Goal: Information Seeking & Learning: Check status

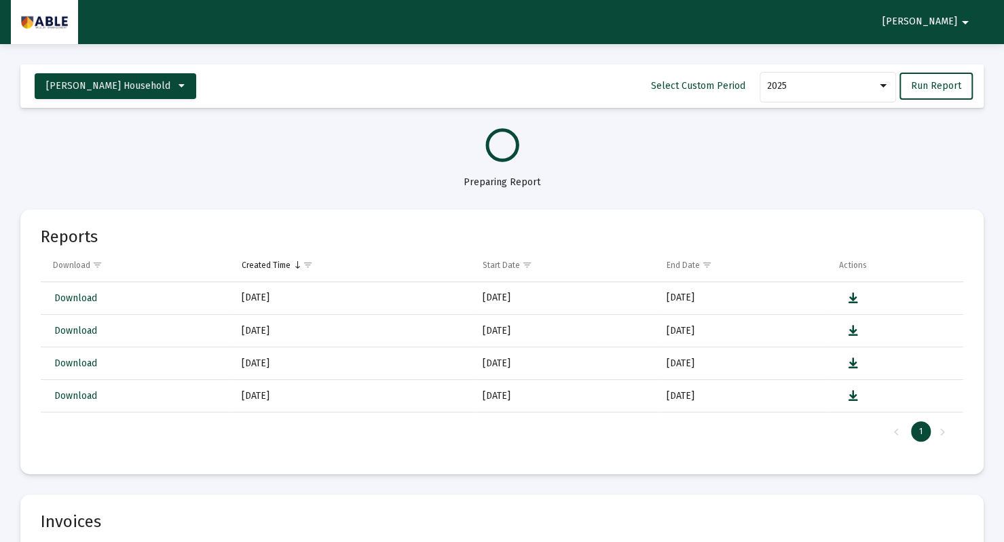
select select "View all"
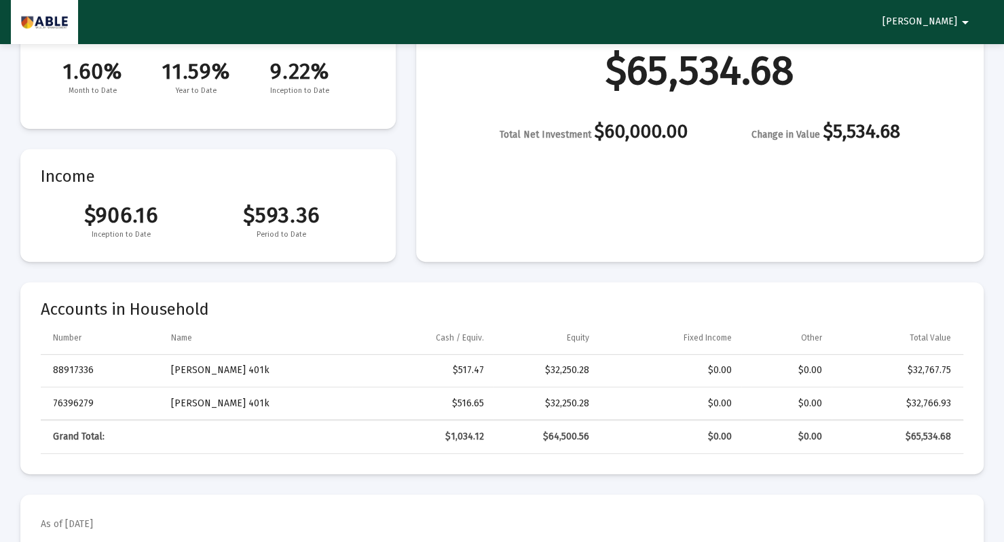
scroll to position [102, 0]
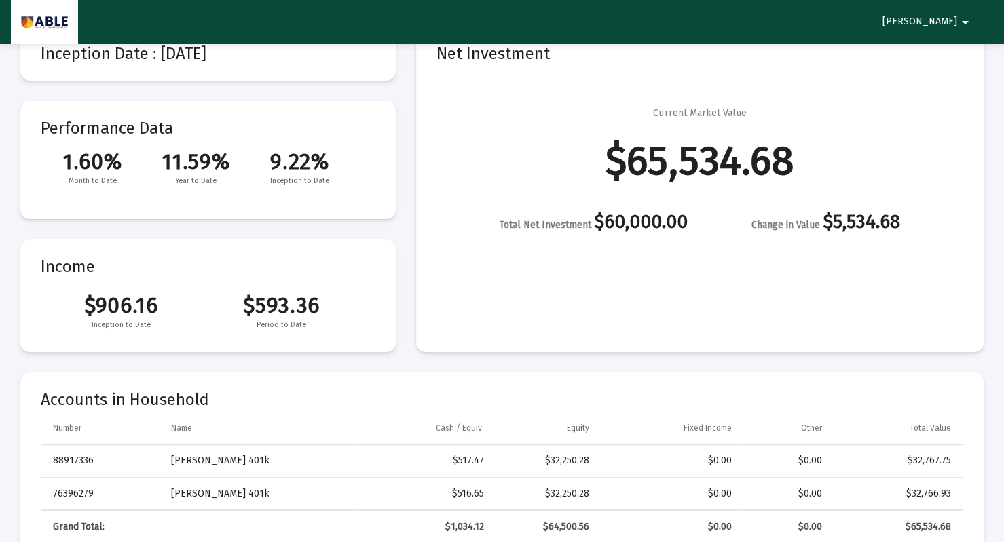
click at [215, 173] on span "11.59%" at bounding box center [197, 162] width 104 height 26
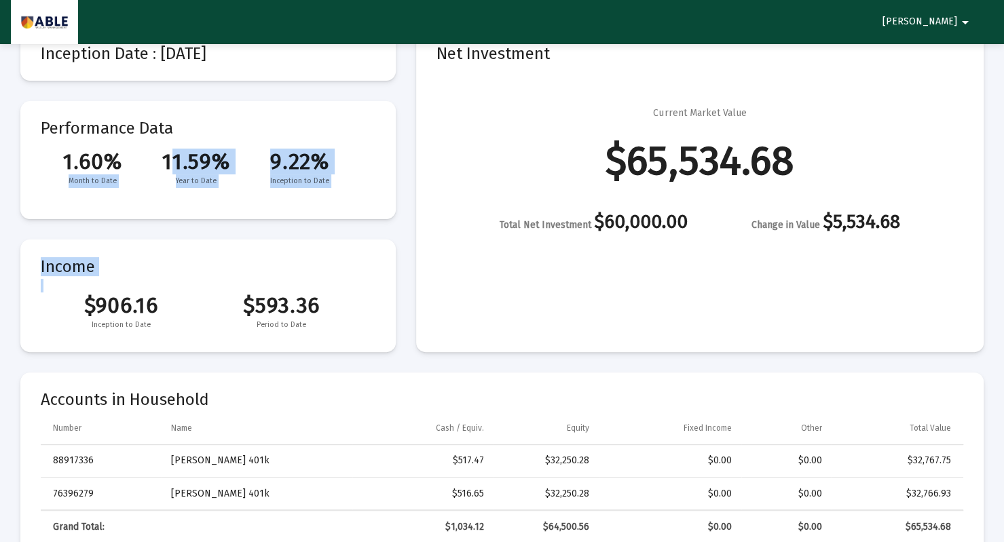
drag, startPoint x: 215, startPoint y: 173, endPoint x: 242, endPoint y: 244, distance: 75.6
click at [242, 244] on div "Inception Date : [DATE] Performance Data 1.60% 11.59% 9.22% Month to Date Year …" at bounding box center [207, 189] width 375 height 326
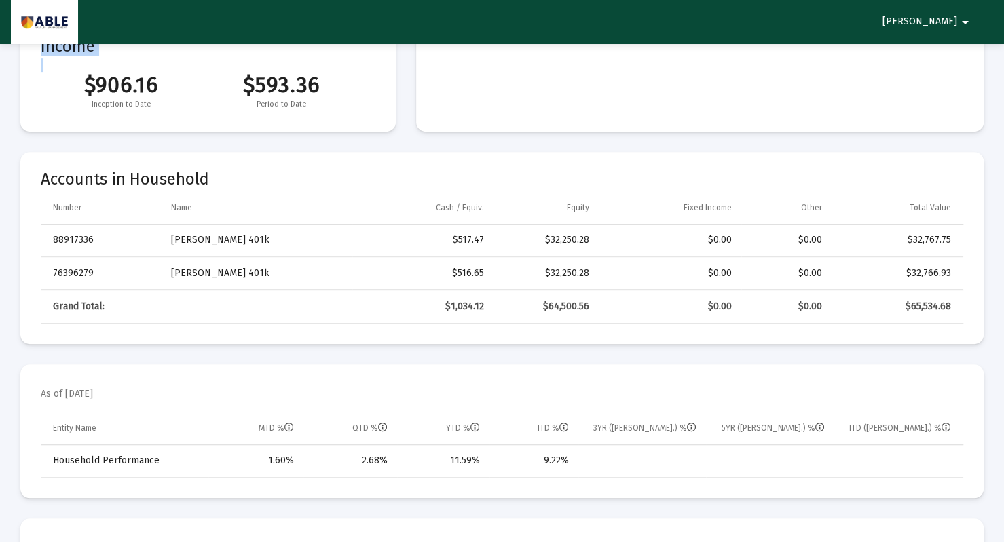
scroll to position [327, 0]
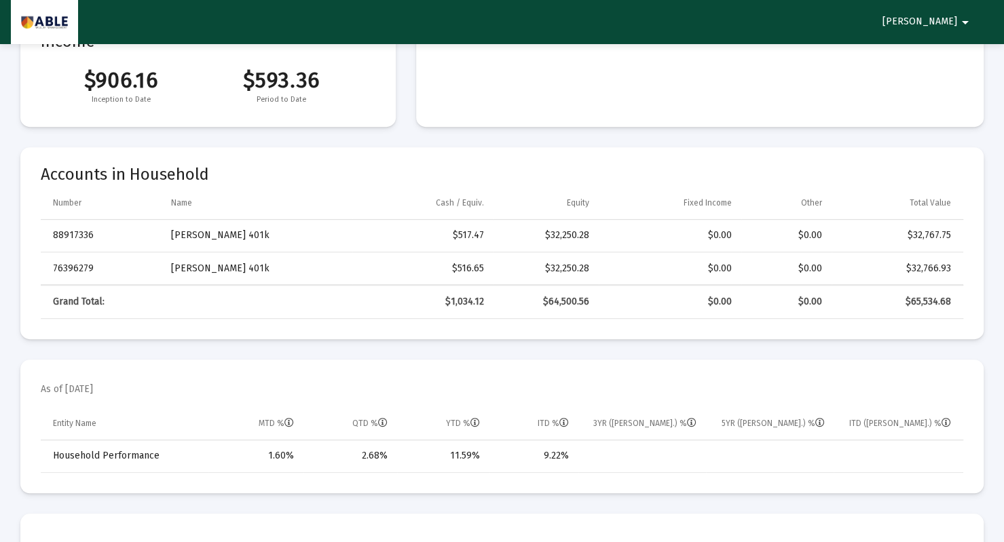
click at [580, 466] on td "Data grid" at bounding box center [642, 457] width 128 height 33
drag, startPoint x: 580, startPoint y: 466, endPoint x: 542, endPoint y: 458, distance: 38.4
click at [542, 458] on tr "Household Performance 1.60% 2.68% 11.59% 9.22%" at bounding box center [502, 457] width 923 height 33
click at [468, 447] on td "11.59%" at bounding box center [443, 457] width 92 height 33
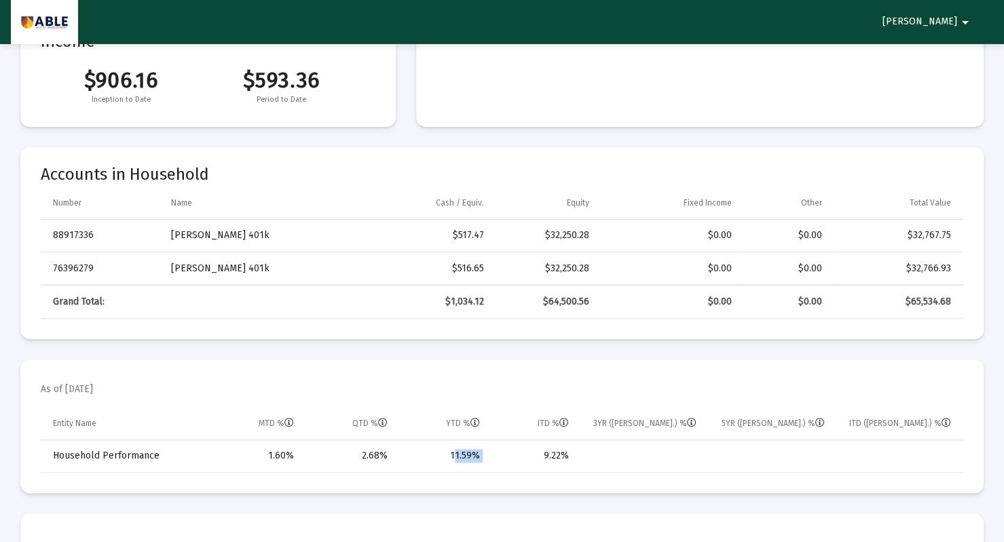
click at [468, 447] on td "11.59%" at bounding box center [443, 457] width 92 height 33
click at [373, 454] on div "2.68%" at bounding box center [350, 456] width 75 height 14
click at [574, 305] on div "$64,500.56" at bounding box center [546, 302] width 86 height 14
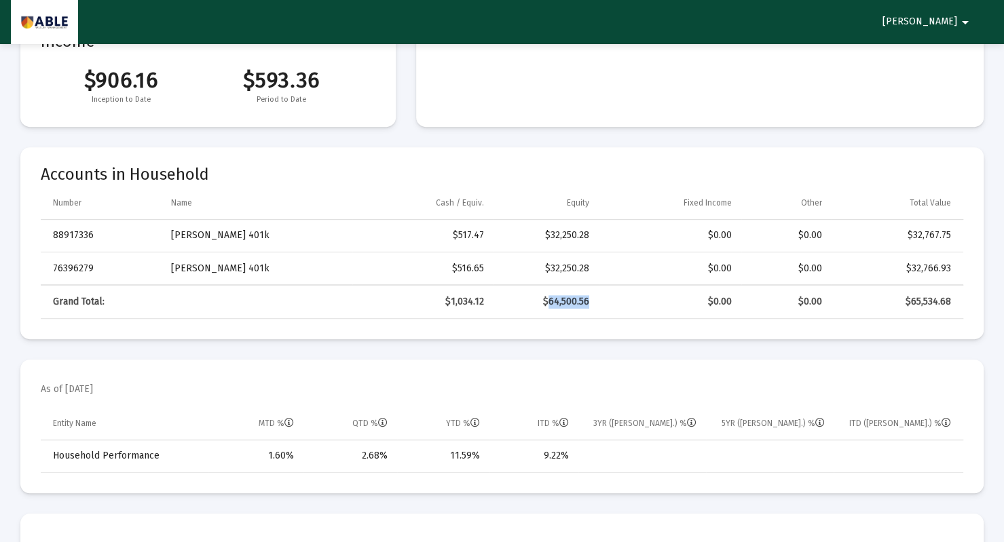
click at [574, 305] on div "$64,500.56" at bounding box center [546, 302] width 86 height 14
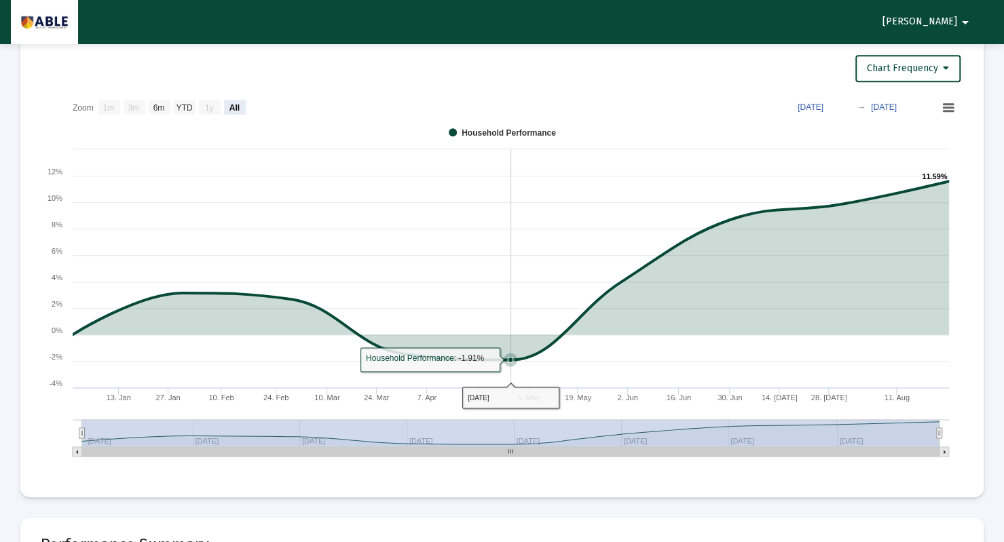
scroll to position [851, 0]
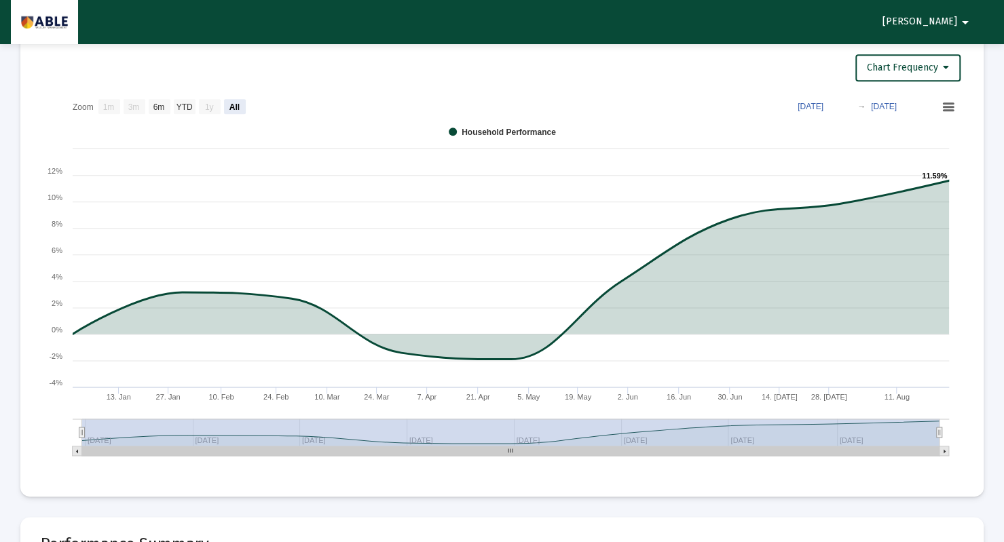
click at [78, 447] on g at bounding box center [78, 452] width 10 height 10
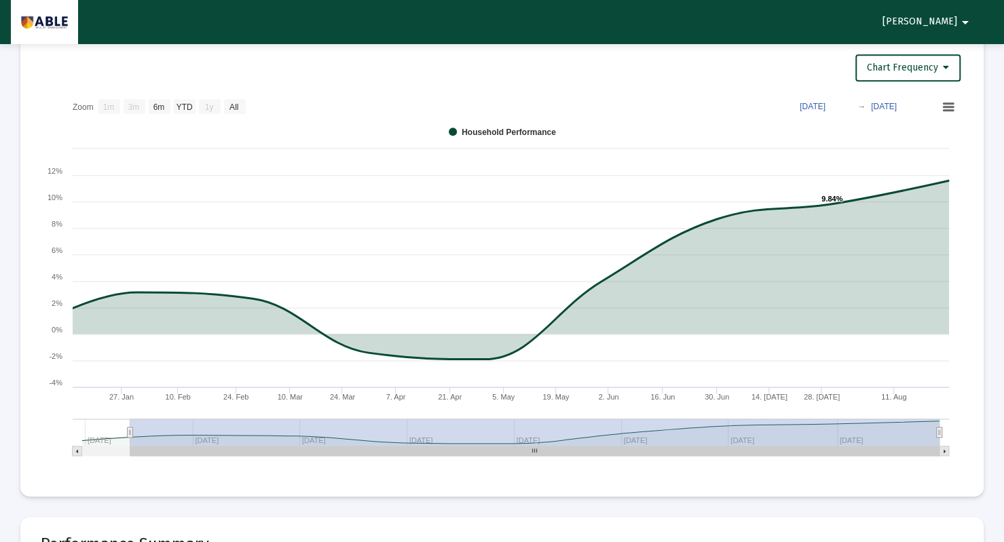
type input "[DATE]"
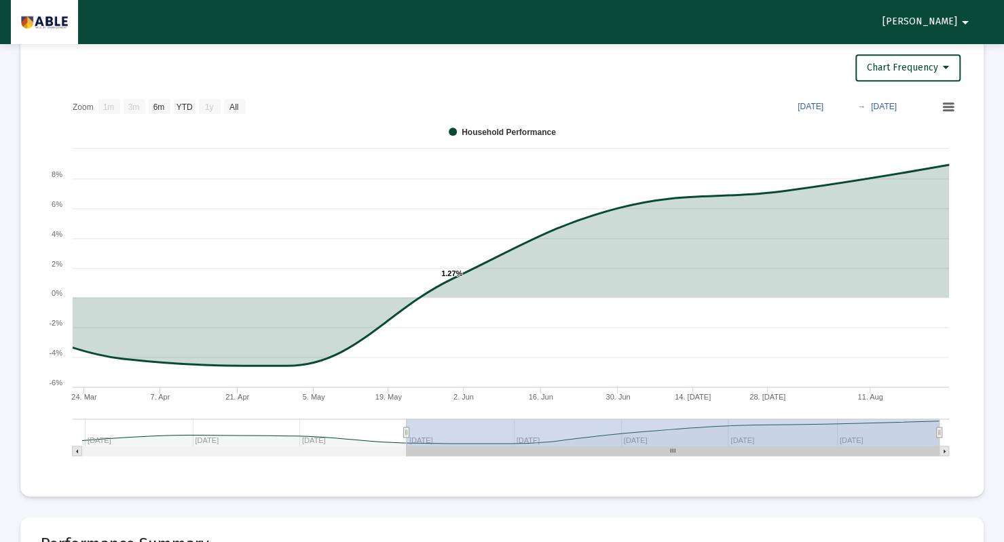
select select "View 6 months"
type input "[DATE]"
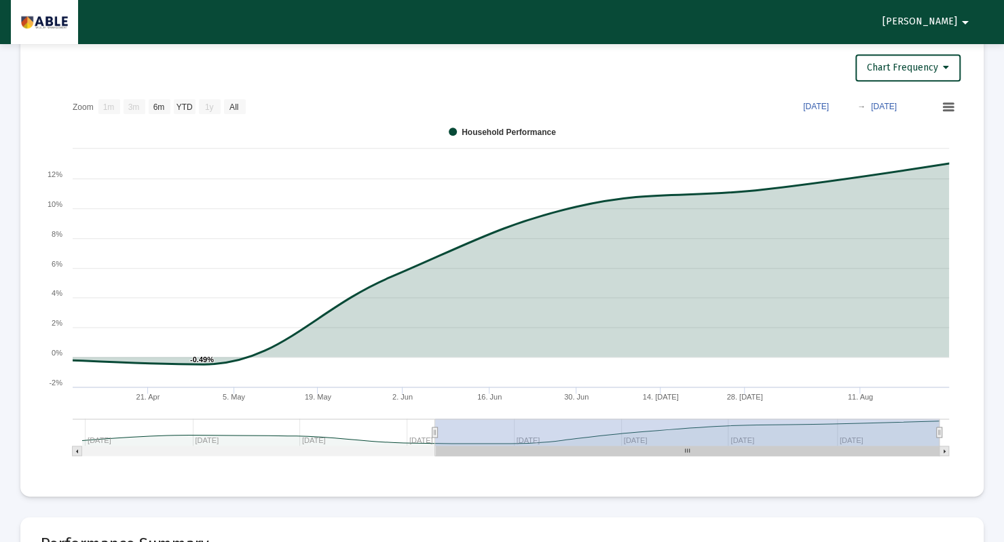
select select "View 6 months"
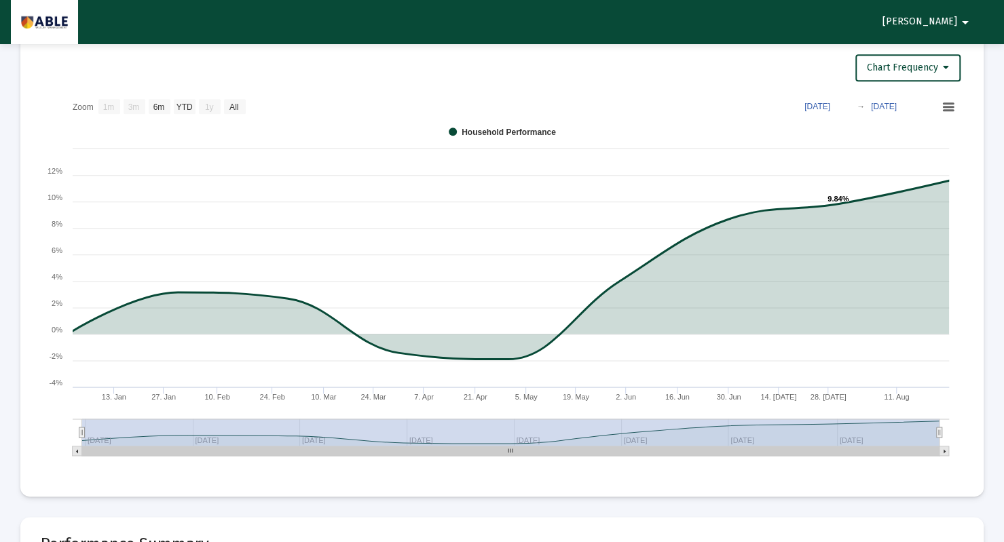
type input "[DATE]"
select select "View all"
type input "[DATE]"
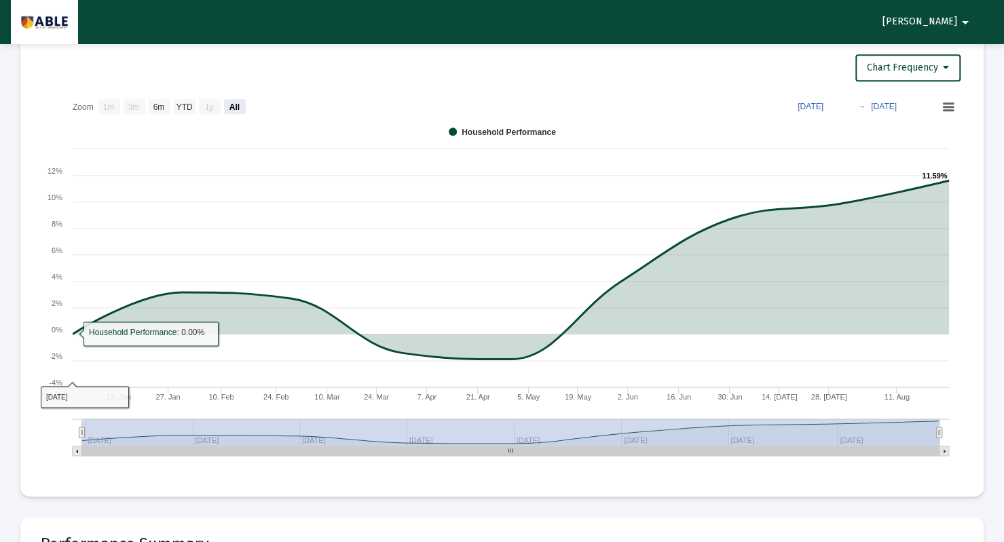
drag, startPoint x: 82, startPoint y: 432, endPoint x: 26, endPoint y: 335, distance: 111.7
click at [26, 335] on mat-card "Performance Net Investment Chart Frequency Zoom View 1 month View 3 months View…" at bounding box center [501, 243] width 963 height 507
drag, startPoint x: 504, startPoint y: 450, endPoint x: 514, endPoint y: 449, distance: 10.3
click at [514, 449] on rect at bounding box center [510, 452] width 857 height 10
drag, startPoint x: 514, startPoint y: 449, endPoint x: 790, endPoint y: 476, distance: 277.0
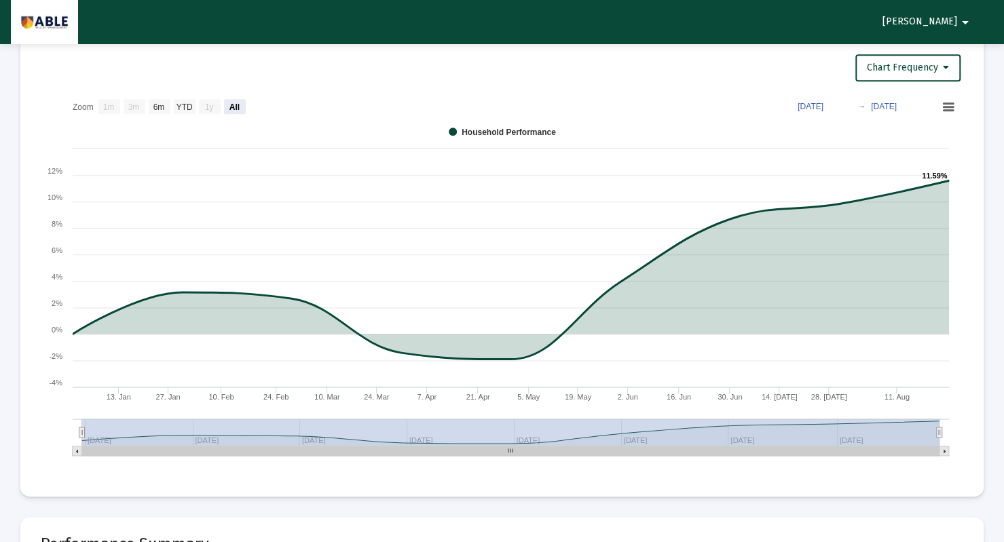
click at [790, 476] on mat-card "Performance Net Investment Chart Frequency Zoom View 1 month View 3 months View…" at bounding box center [501, 243] width 963 height 507
drag, startPoint x: 935, startPoint y: 431, endPoint x: 945, endPoint y: 183, distance: 248.6
click at [945, 183] on icon "Created with Highcharts 9.3.3 Chart context menu 11.59% ​ 11.59% 21. Apr [DATE]…" at bounding box center [502, 278] width 922 height 373
click at [189, 103] on text "YTD" at bounding box center [185, 108] width 16 height 10
select select "View year to date"
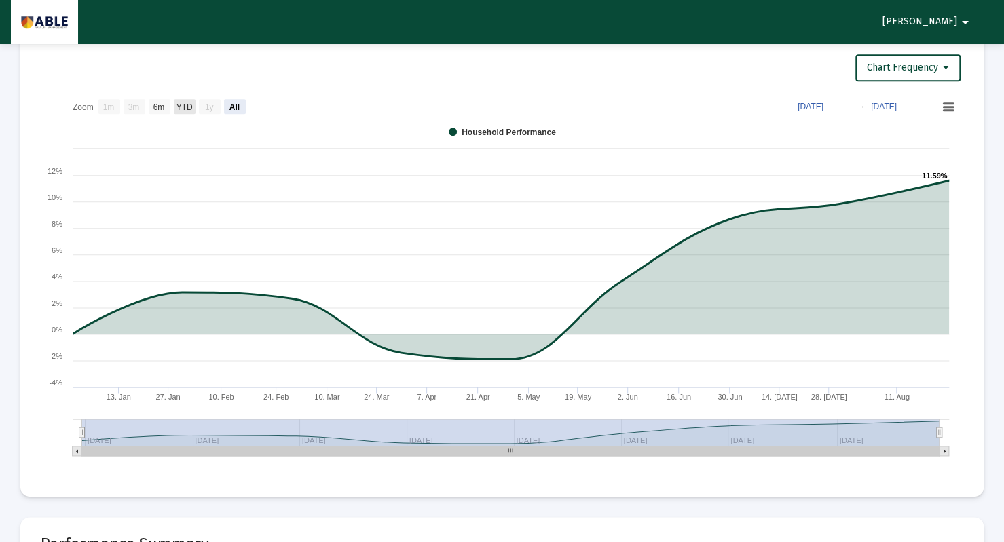
type input "[DATE]"
click at [238, 104] on text "All" at bounding box center [233, 108] width 9 height 10
select select "View all"
type input "[DATE]"
click at [173, 94] on rect at bounding box center [502, 278] width 922 height 373
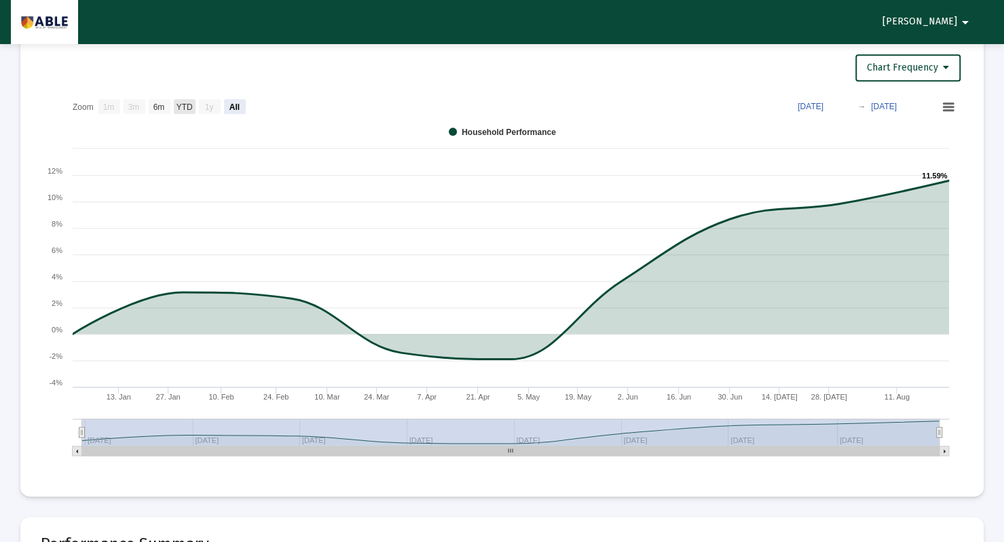
click at [181, 103] on text "YTD" at bounding box center [185, 108] width 16 height 10
select select "View year to date"
type input "[DATE]"
click at [207, 107] on text "1y" at bounding box center [209, 108] width 9 height 10
click at [230, 109] on text "All" at bounding box center [233, 108] width 9 height 10
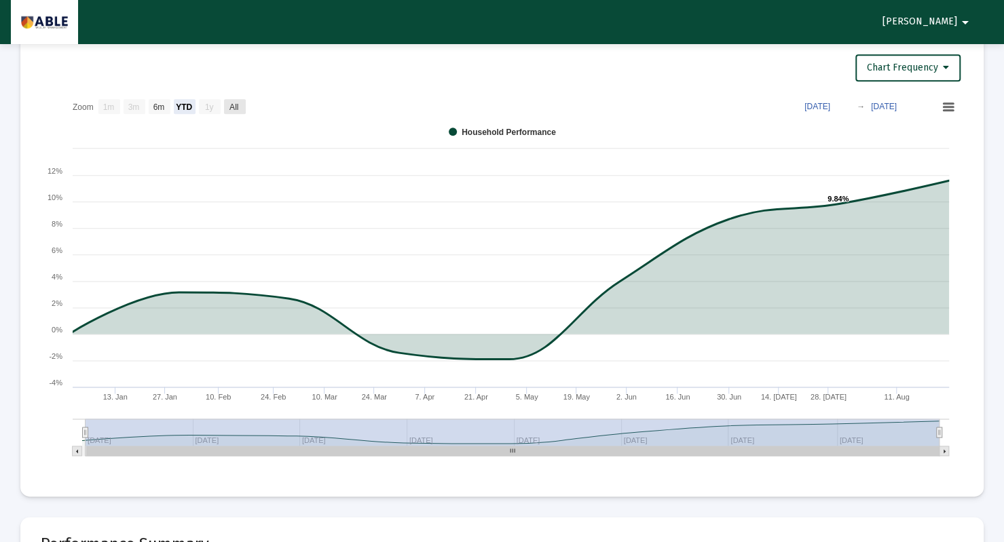
select select "View all"
type input "[DATE]"
drag, startPoint x: 509, startPoint y: 453, endPoint x: 519, endPoint y: 444, distance: 13.0
click at [519, 444] on icon "Created with Highcharts 9.3.3 Chart context menu 11.59% ​ 11.59% 21. Apr [DATE]…" at bounding box center [502, 278] width 922 height 373
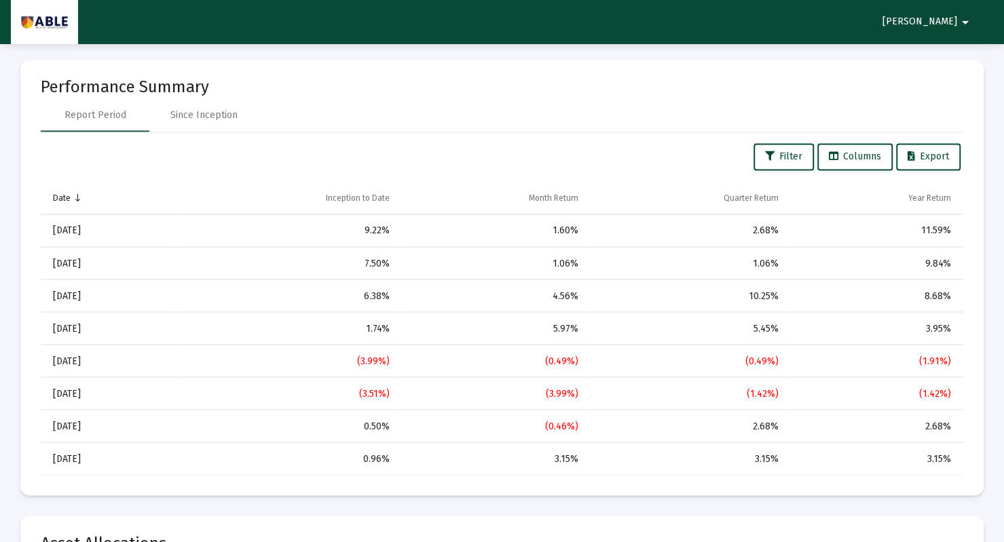
scroll to position [1313, 0]
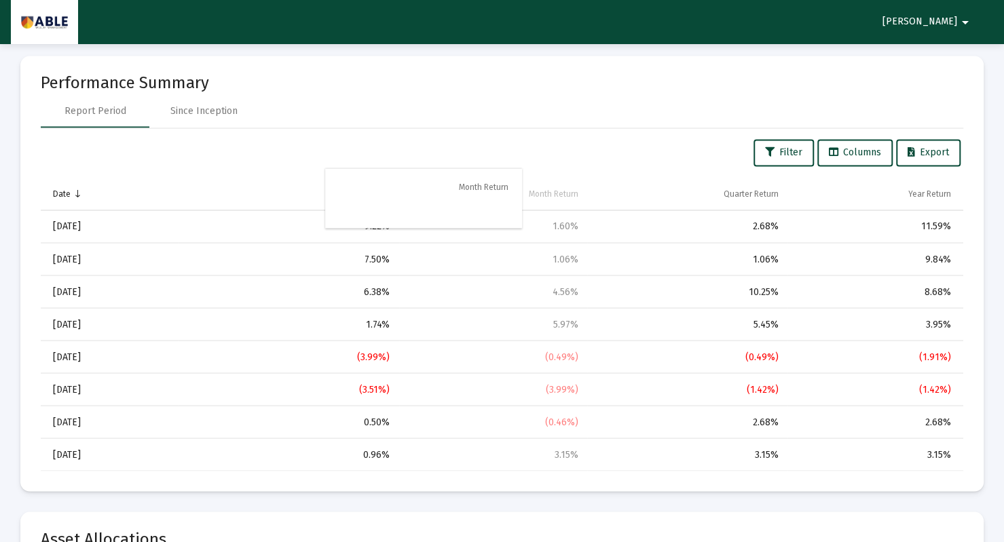
drag, startPoint x: 420, startPoint y: 195, endPoint x: 390, endPoint y: 207, distance: 31.6
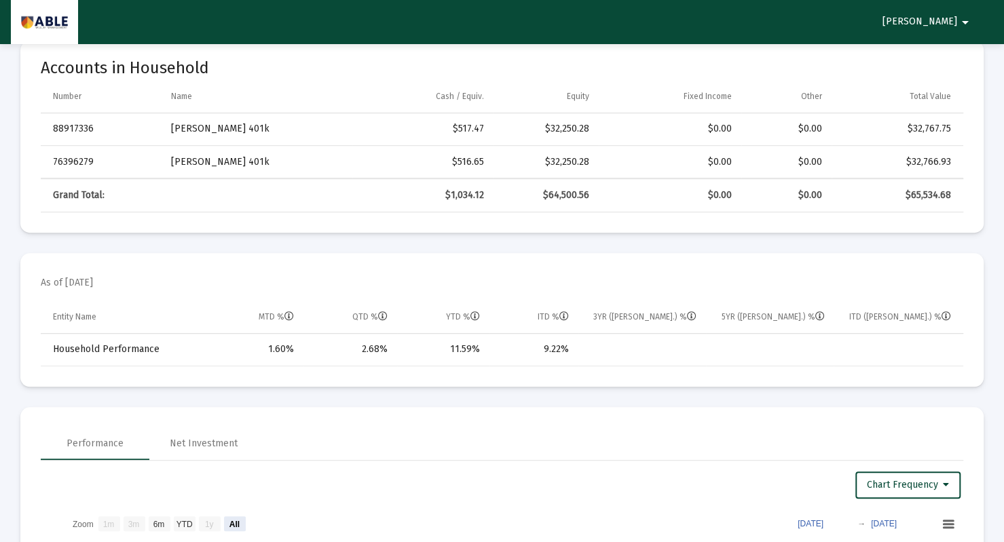
scroll to position [393, 0]
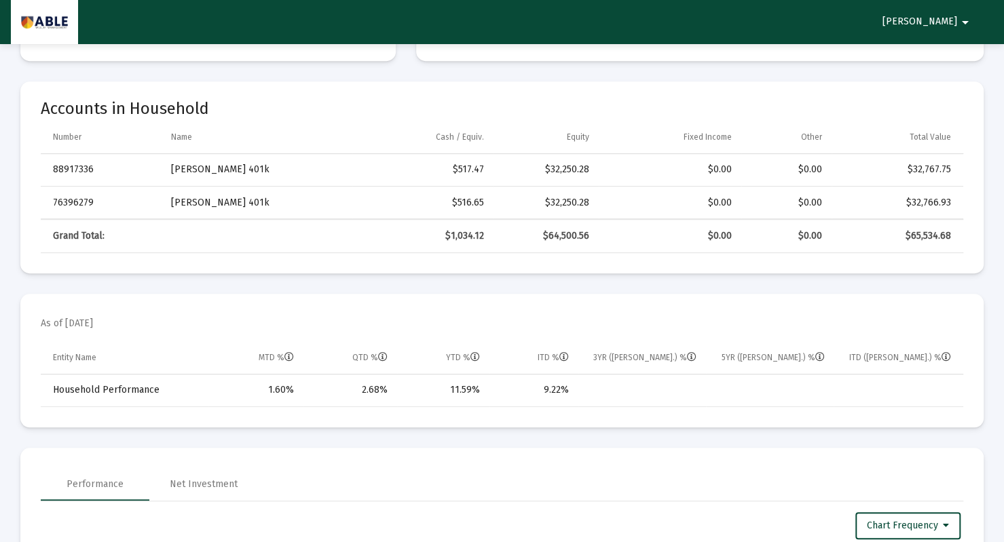
click at [563, 353] on icon "Column ITD %" at bounding box center [564, 358] width 10 height 10
click at [563, 360] on icon "Column ITD %" at bounding box center [564, 358] width 10 height 10
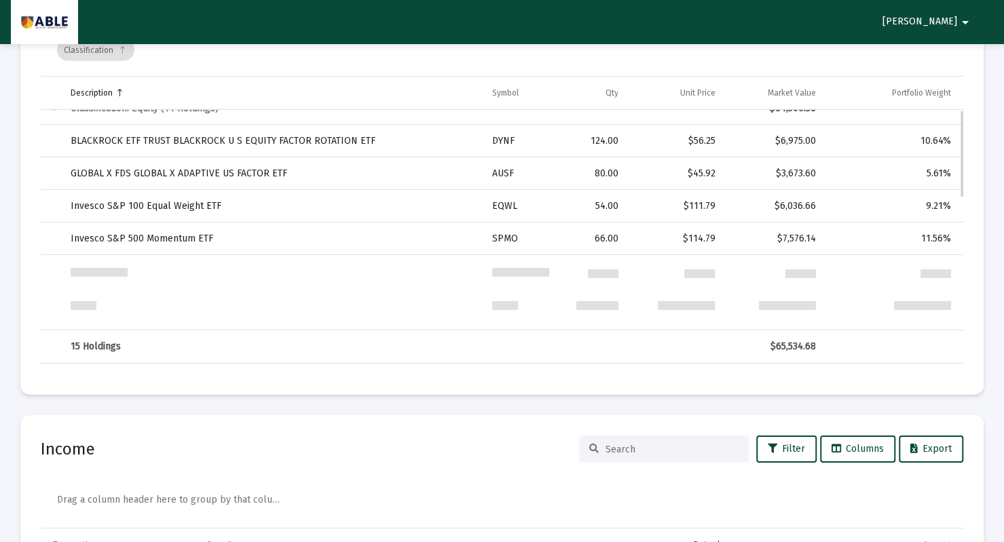
scroll to position [0, 0]
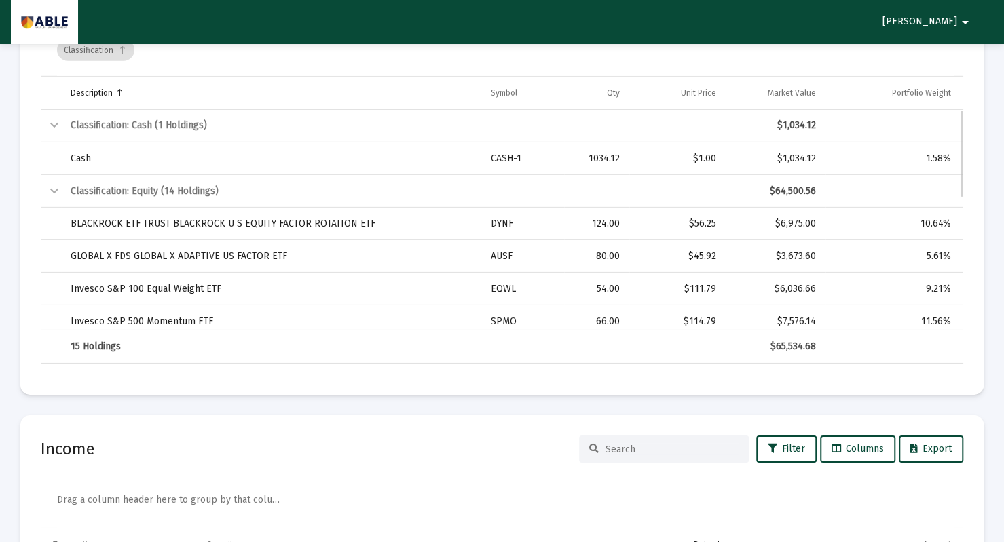
click at [796, 131] on td "$1,034.12" at bounding box center [776, 126] width 100 height 33
click at [805, 167] on td "$1,034.12" at bounding box center [776, 159] width 100 height 33
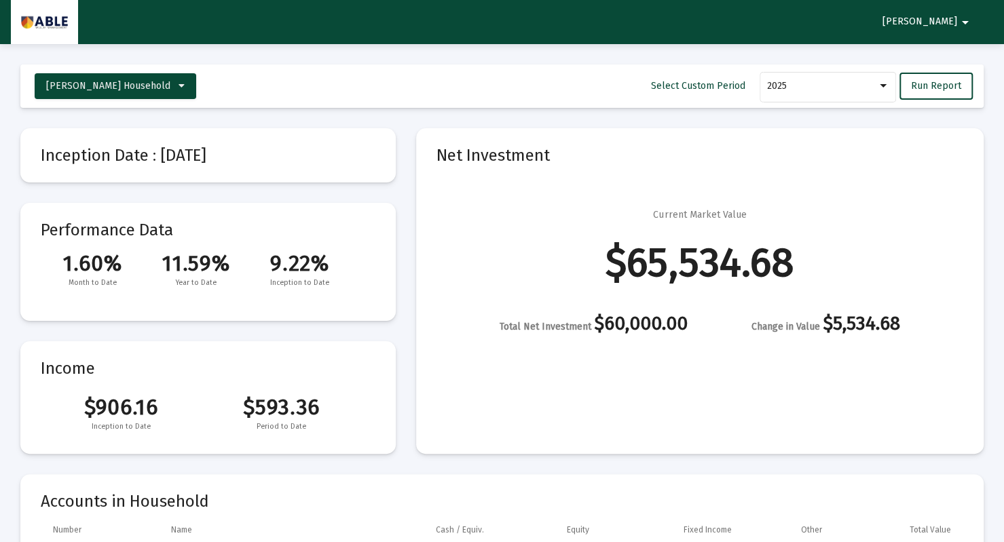
click at [686, 341] on mat-card "Net Investment Current Market Value $65,534.68 Total Net Investment $60,000.00 …" at bounding box center [700, 291] width 568 height 326
